Goal: Information Seeking & Learning: Learn about a topic

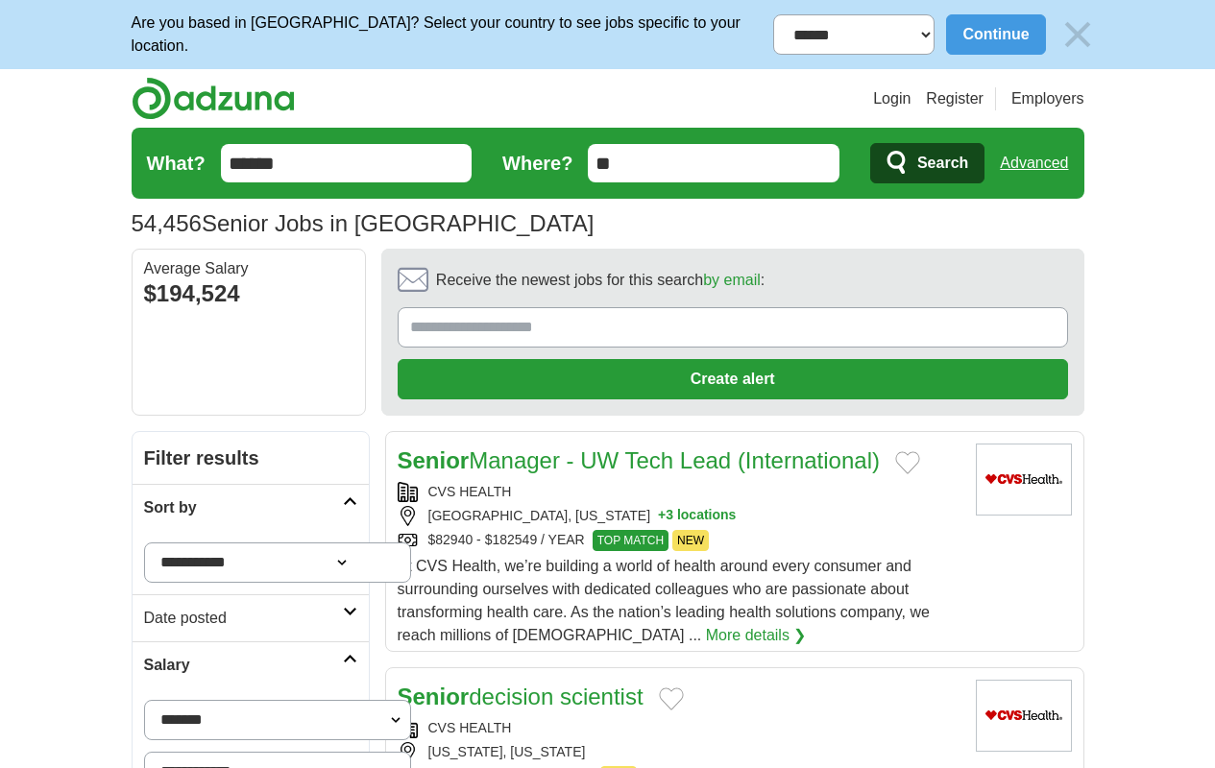
scroll to position [2501, 0]
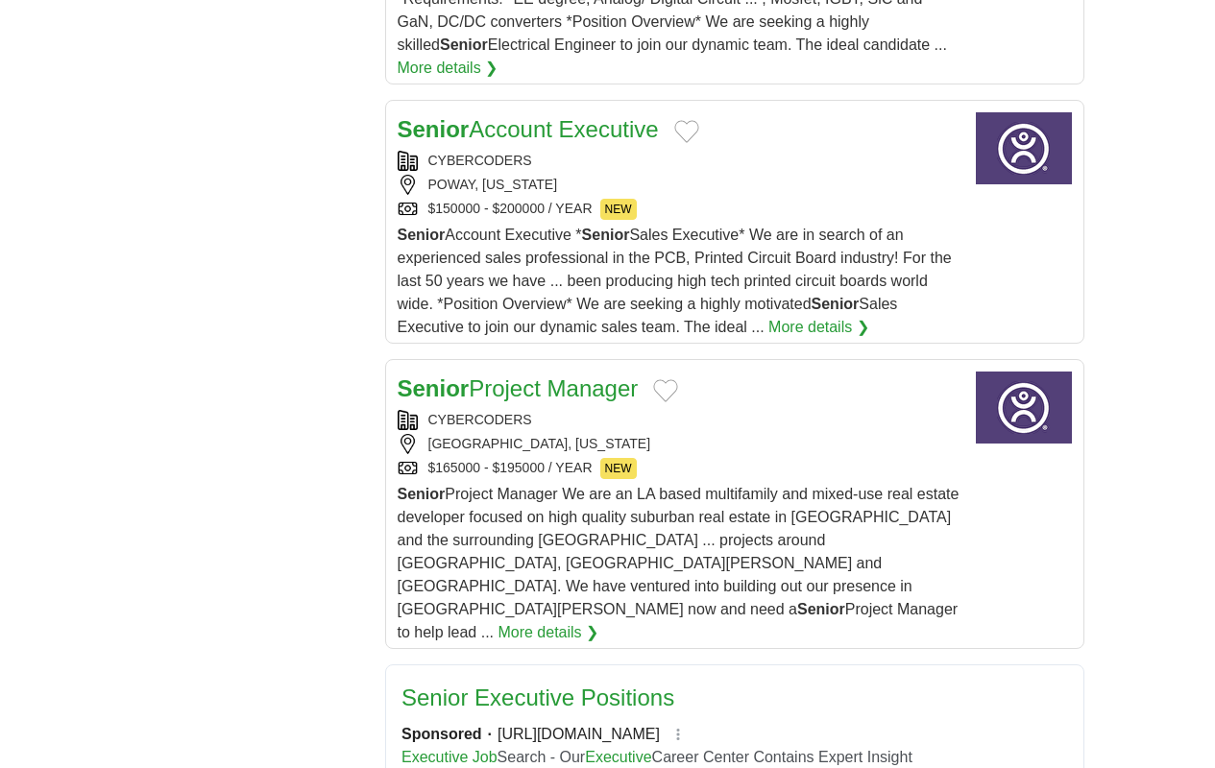
scroll to position [0, 0]
